Goal: Navigation & Orientation: Find specific page/section

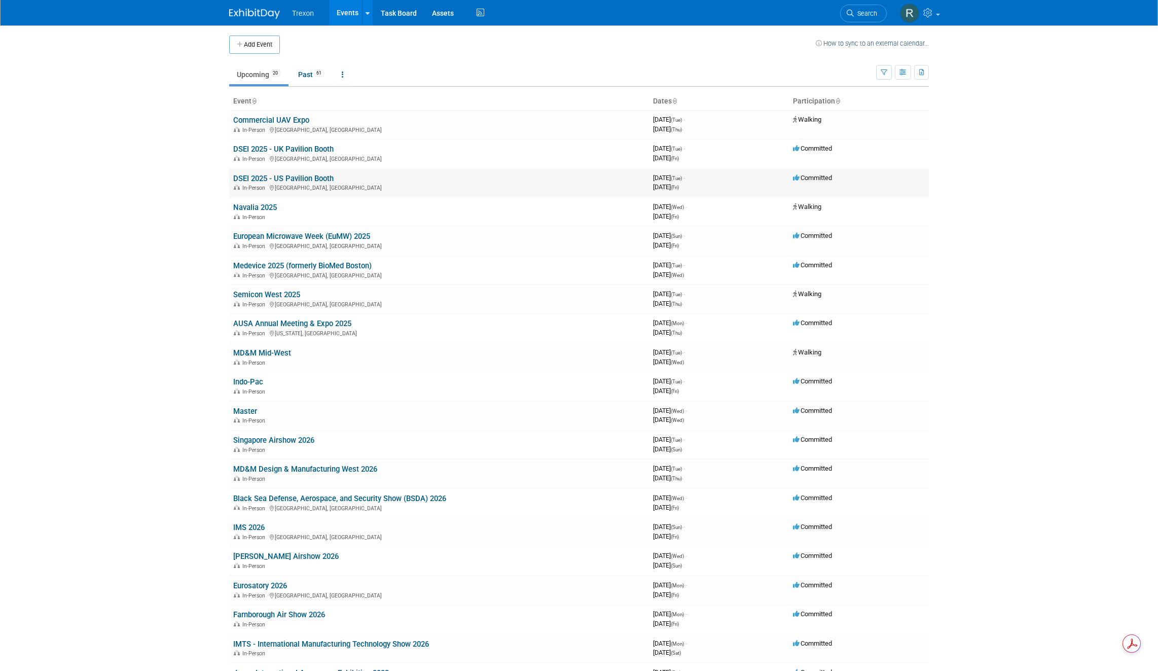
click at [298, 175] on link "DSEI 2025 - US Pavilion Booth" at bounding box center [283, 178] width 100 height 9
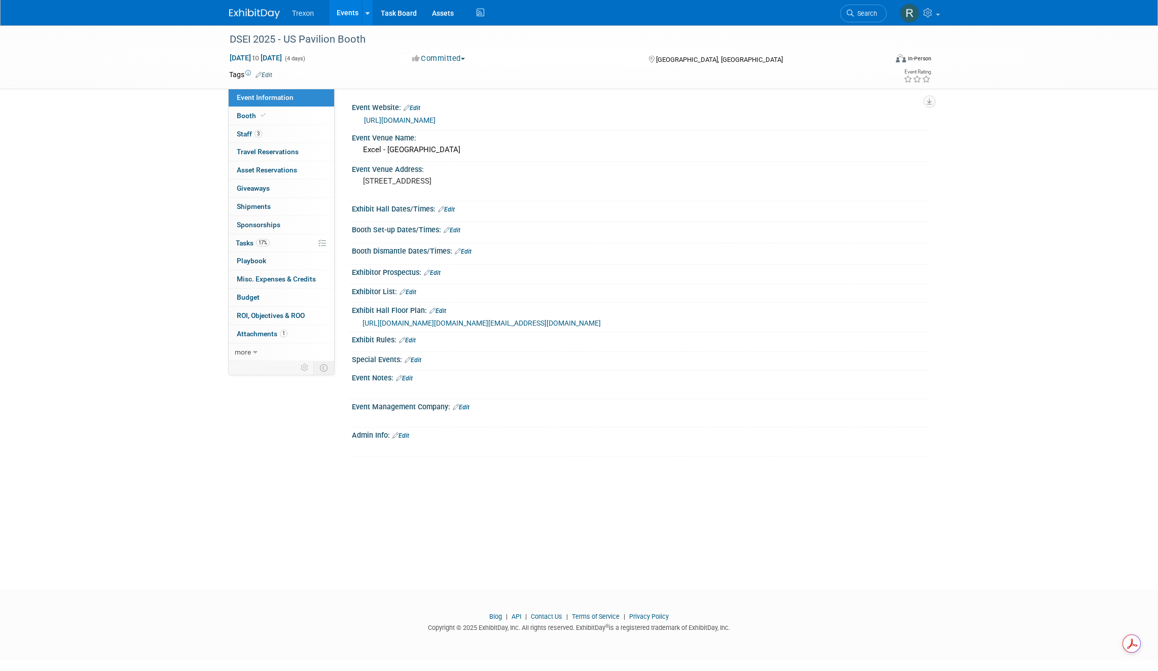
click at [341, 12] on link "Events" at bounding box center [347, 12] width 37 height 25
